Goal: Information Seeking & Learning: Learn about a topic

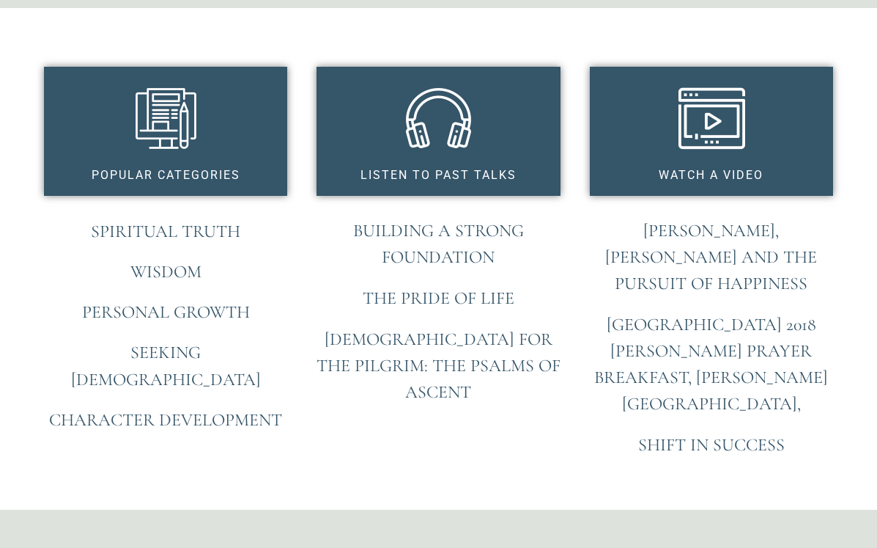
scroll to position [1120, 0]
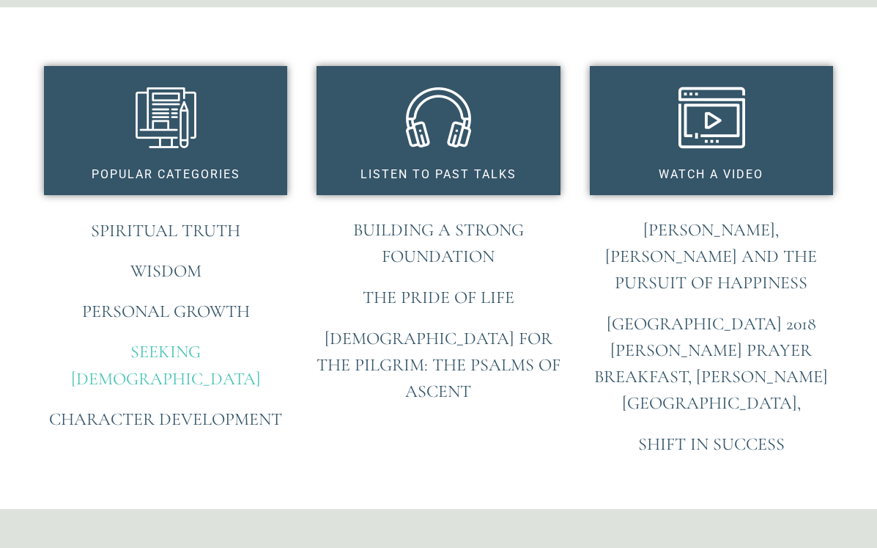
click at [199, 352] on link "Seeking [DEMOGRAPHIC_DATA]" at bounding box center [166, 365] width 190 height 48
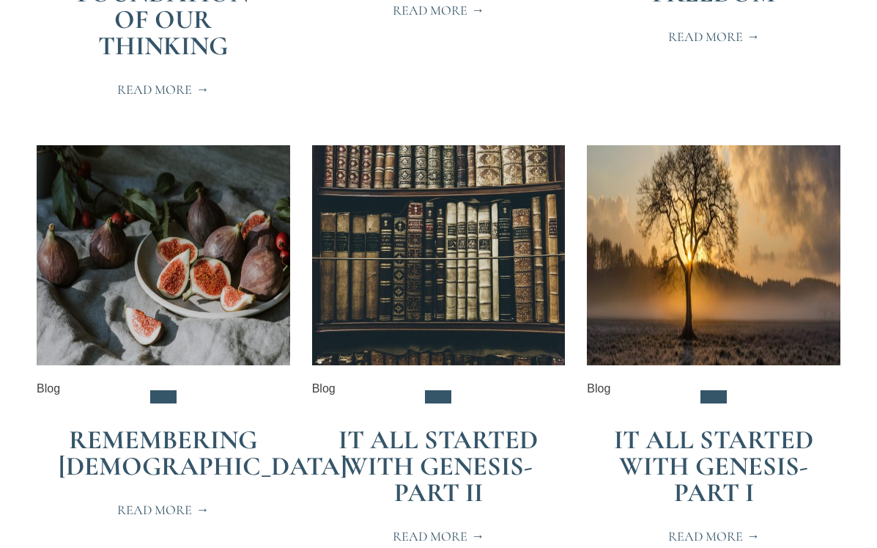
scroll to position [2935, 0]
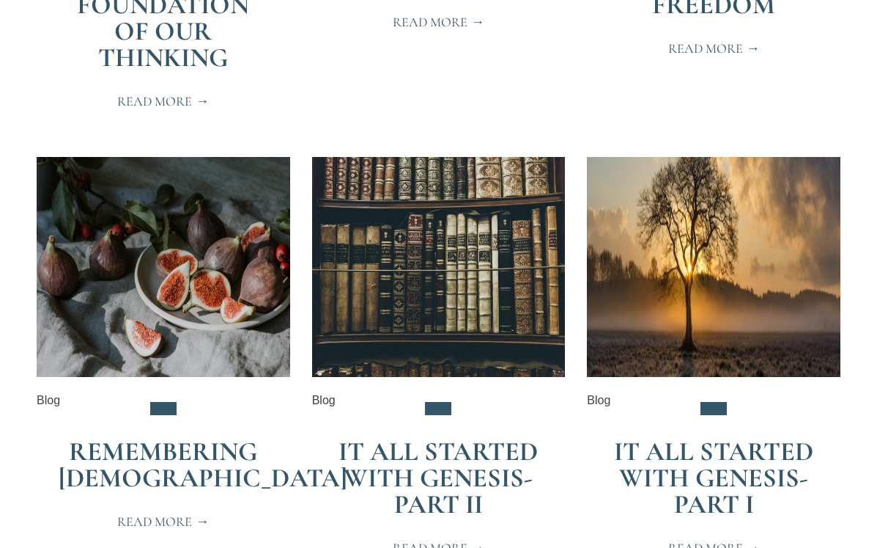
click at [166, 522] on span "Read More" at bounding box center [163, 521] width 92 height 13
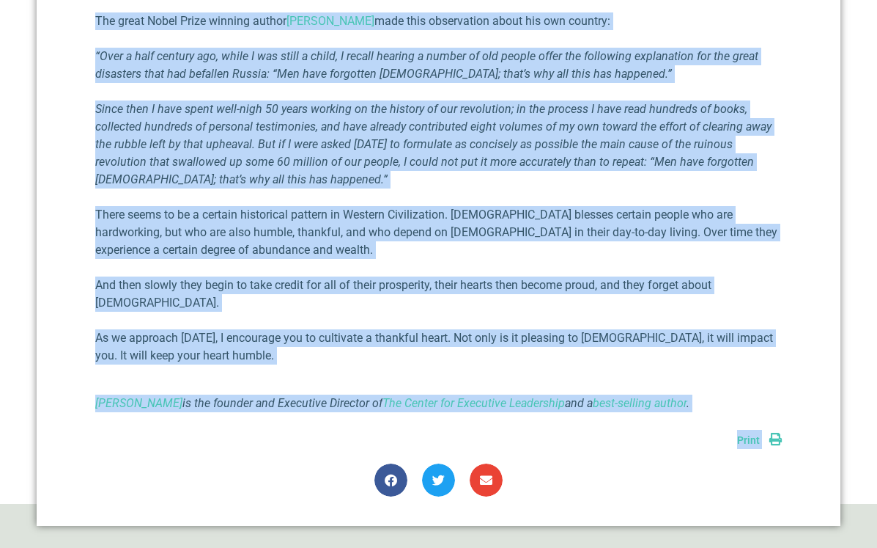
scroll to position [1085, 0]
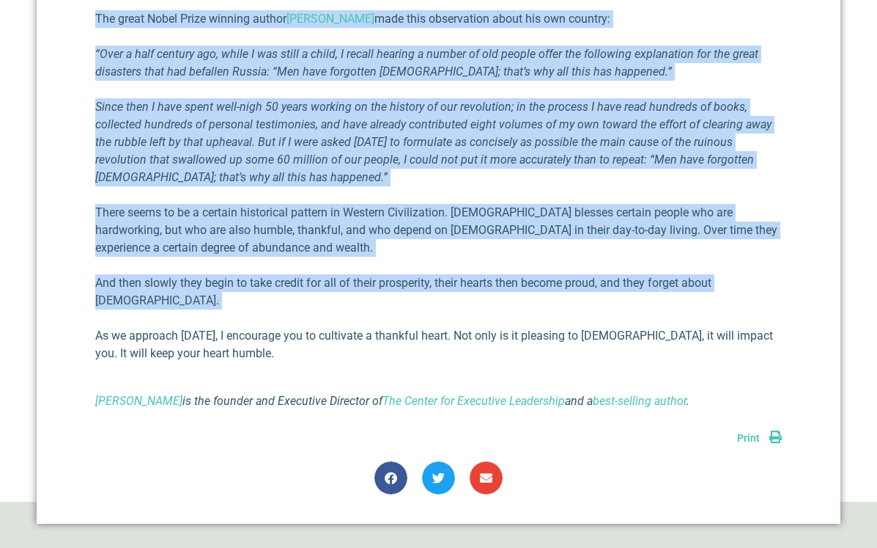
drag, startPoint x: 97, startPoint y: 125, endPoint x: 290, endPoint y: 240, distance: 223.9
copy div "Lo ips Dolors ametco adipisci elitsed doe tempor inc utlab etdol, Mag aliqu eni…"
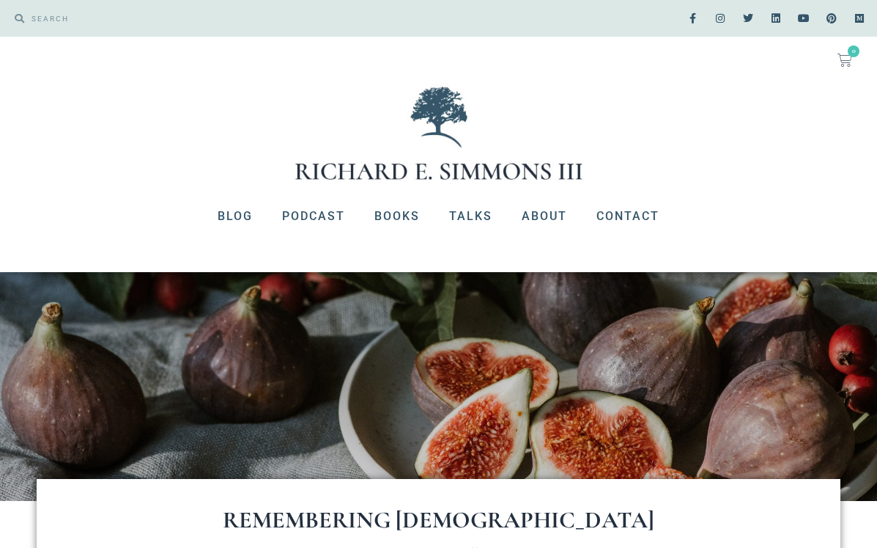
scroll to position [0, 0]
